Goal: Information Seeking & Learning: Learn about a topic

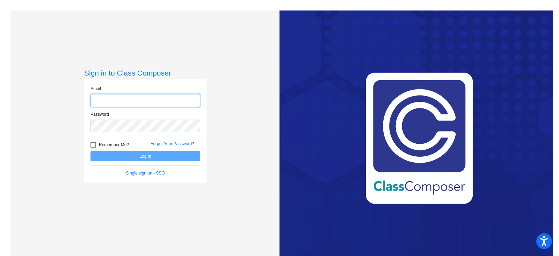
type input "[EMAIL_ADDRESS][DOMAIN_NAME]"
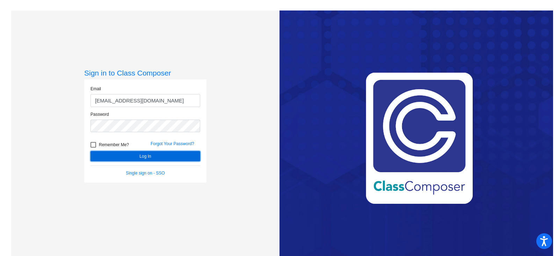
click at [142, 153] on button "Log In" at bounding box center [146, 156] width 110 height 10
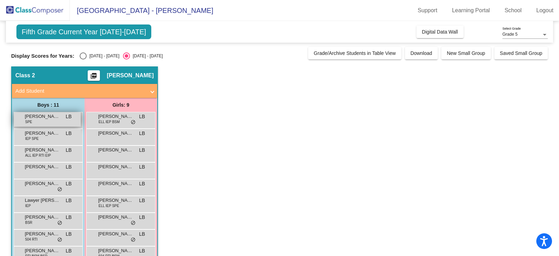
click at [39, 123] on div "[PERSON_NAME] SPE LB lock do_not_disturb_alt" at bounding box center [47, 119] width 67 height 14
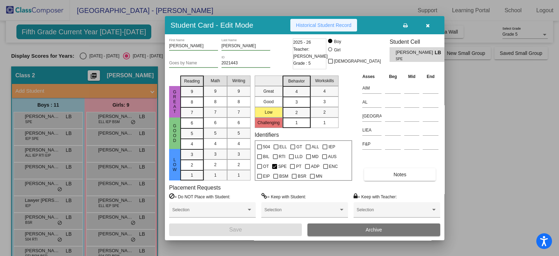
click at [334, 28] on button "Historical Student Record" at bounding box center [323, 25] width 67 height 13
click at [429, 23] on icon "button" at bounding box center [428, 25] width 4 height 5
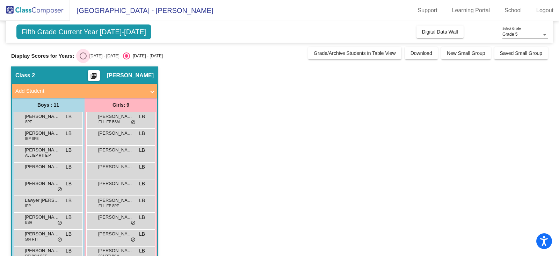
click at [84, 54] on div "Select an option" at bounding box center [83, 55] width 7 height 7
click at [83, 59] on input "[DATE] - [DATE]" at bounding box center [83, 59] width 0 height 0
radio input "true"
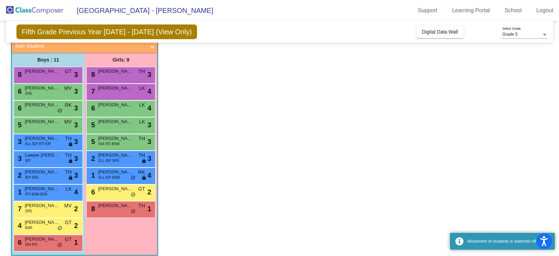
scroll to position [46, 0]
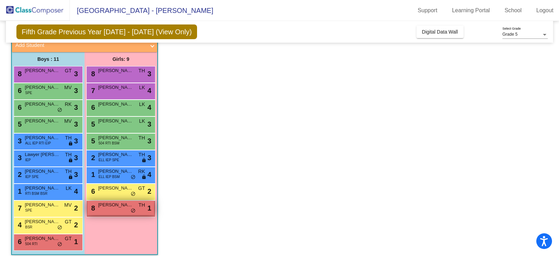
click at [114, 205] on span "[PERSON_NAME]" at bounding box center [115, 204] width 35 height 7
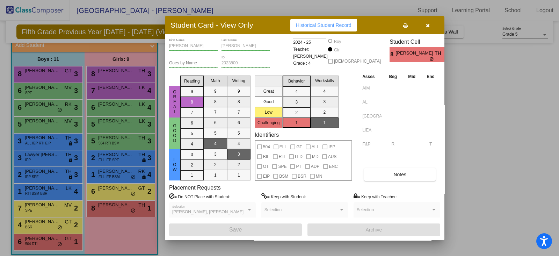
click at [113, 189] on div at bounding box center [279, 128] width 559 height 256
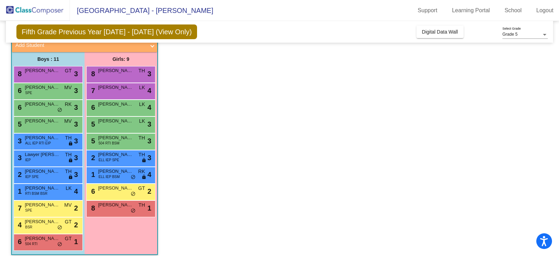
click at [113, 189] on span "[PERSON_NAME]" at bounding box center [115, 188] width 35 height 7
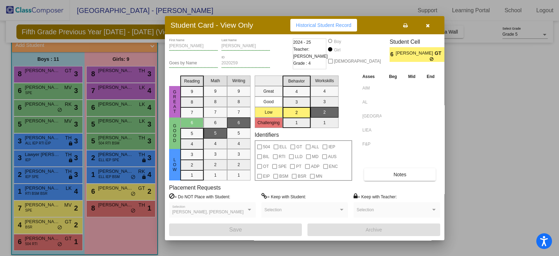
click at [63, 226] on div at bounding box center [279, 128] width 559 height 256
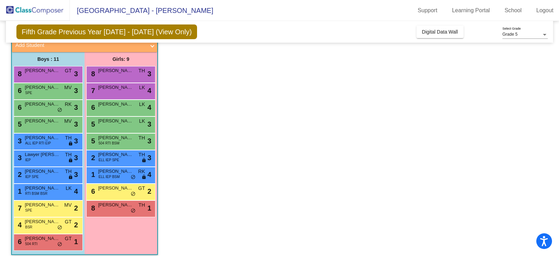
click at [63, 226] on div "4 [PERSON_NAME] BSR GT lock do_not_disturb_alt 2" at bounding box center [47, 224] width 67 height 14
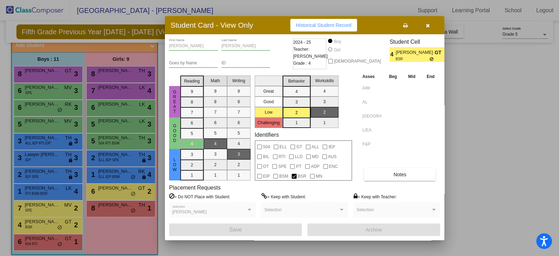
click at [23, 210] on div at bounding box center [279, 128] width 559 height 256
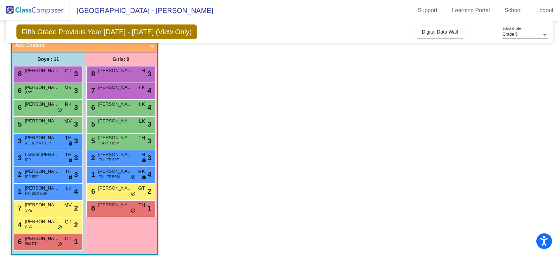
click at [23, 210] on div "7 [PERSON_NAME] SPE MV lock do_not_disturb_alt 2" at bounding box center [47, 208] width 67 height 14
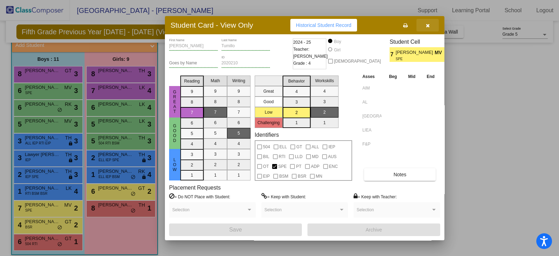
click at [430, 23] on button "button" at bounding box center [428, 25] width 22 height 13
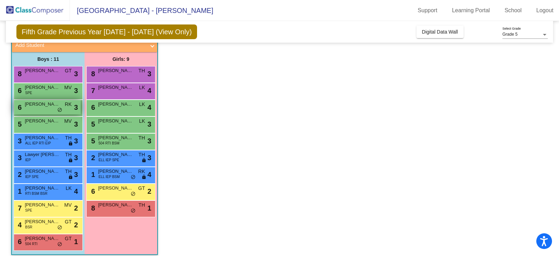
click at [60, 108] on span "do_not_disturb_alt" at bounding box center [59, 110] width 5 height 6
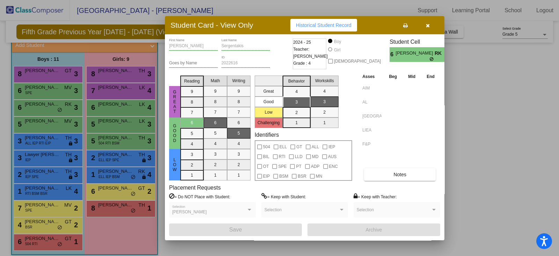
click at [49, 184] on div at bounding box center [279, 128] width 559 height 256
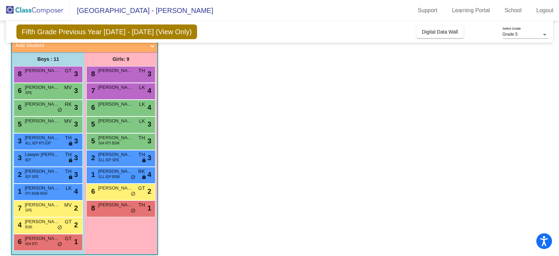
click at [49, 185] on span "[PERSON_NAME]" at bounding box center [42, 188] width 35 height 7
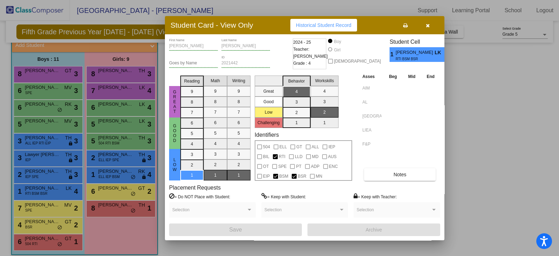
click at [38, 176] on div at bounding box center [279, 128] width 559 height 256
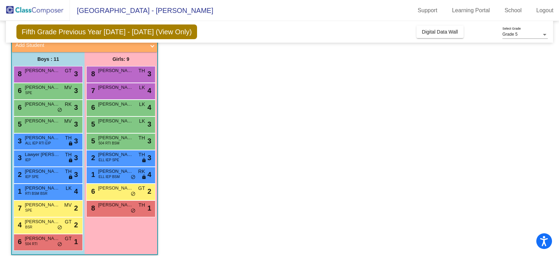
click at [38, 176] on span "IEP SPE" at bounding box center [32, 176] width 14 height 5
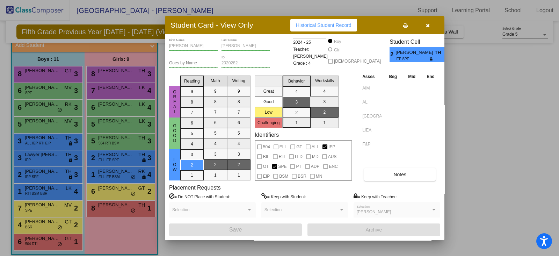
click at [112, 141] on div at bounding box center [279, 128] width 559 height 256
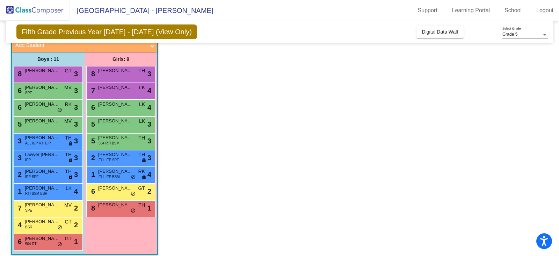
click at [112, 141] on span "504 RTI BSM" at bounding box center [109, 142] width 21 height 5
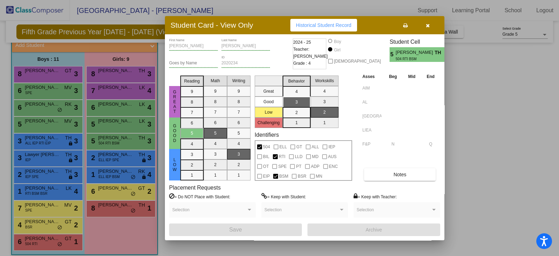
click at [56, 143] on div at bounding box center [279, 128] width 559 height 256
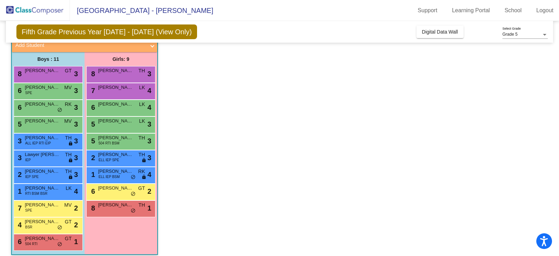
click at [56, 143] on div "3 [PERSON_NAME] ALL IEP RTI EIP TH lock do_not_disturb_alt 3" at bounding box center [47, 140] width 67 height 14
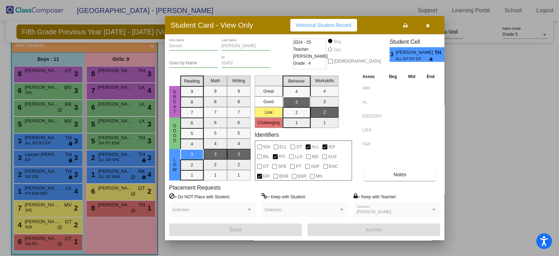
click at [113, 189] on div at bounding box center [279, 128] width 559 height 256
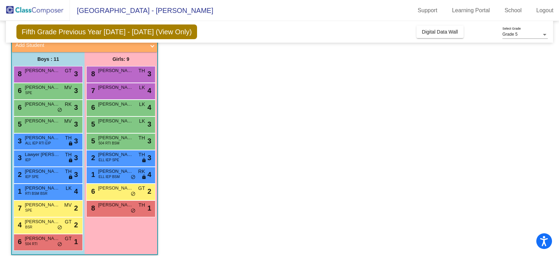
click at [113, 189] on span "[PERSON_NAME]" at bounding box center [115, 188] width 35 height 7
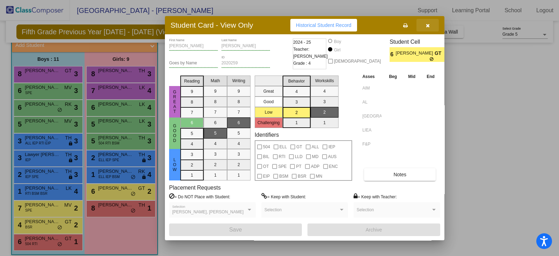
click at [430, 25] on button "button" at bounding box center [428, 25] width 22 height 13
